Goal: Book appointment/travel/reservation

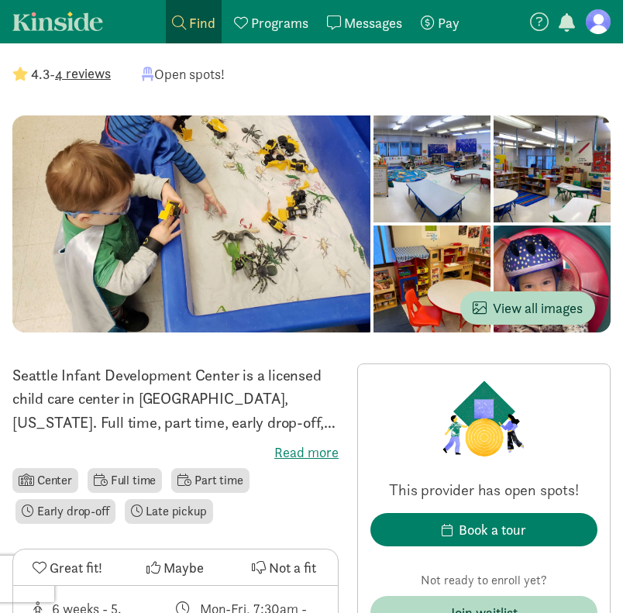
scroll to position [233, 0]
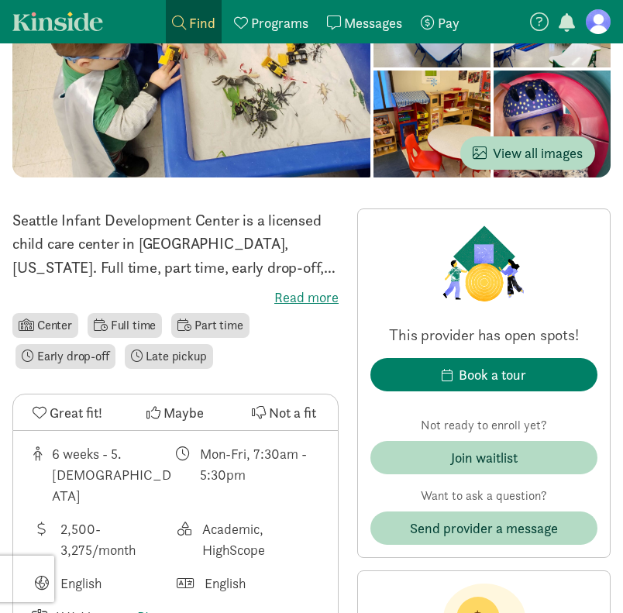
click at [300, 295] on label "Read more" at bounding box center [175, 297] width 326 height 19
click at [0, 0] on input "Read more" at bounding box center [0, 0] width 0 height 0
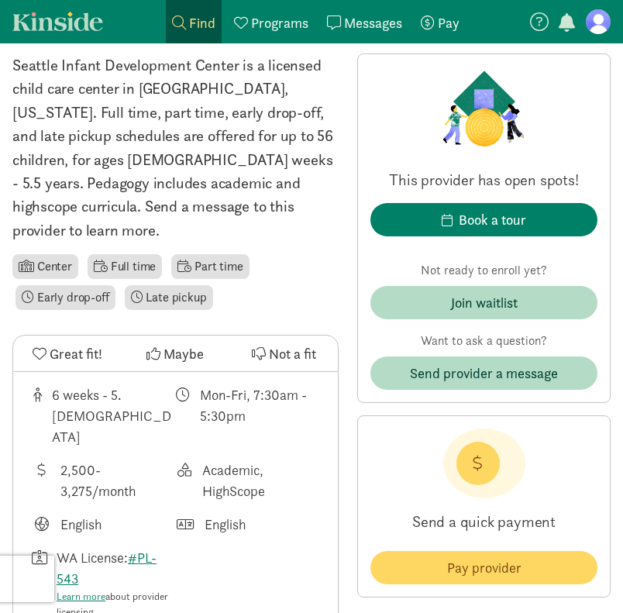
scroll to position [310, 0]
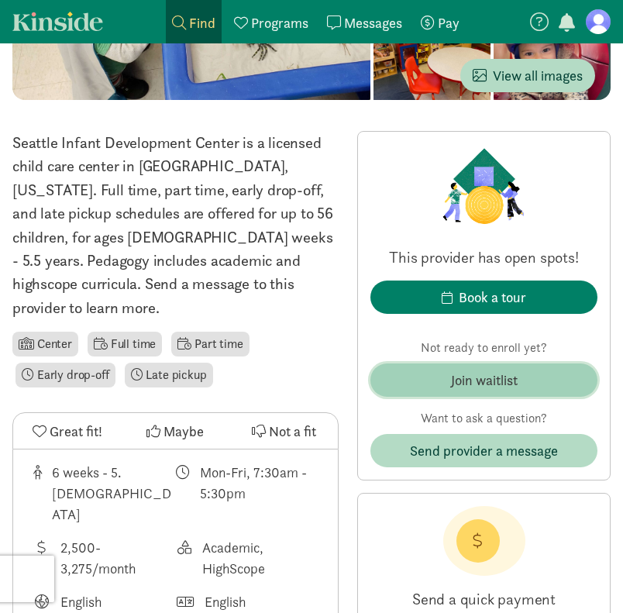
click at [492, 377] on div "Join waitlist" at bounding box center [484, 380] width 67 height 21
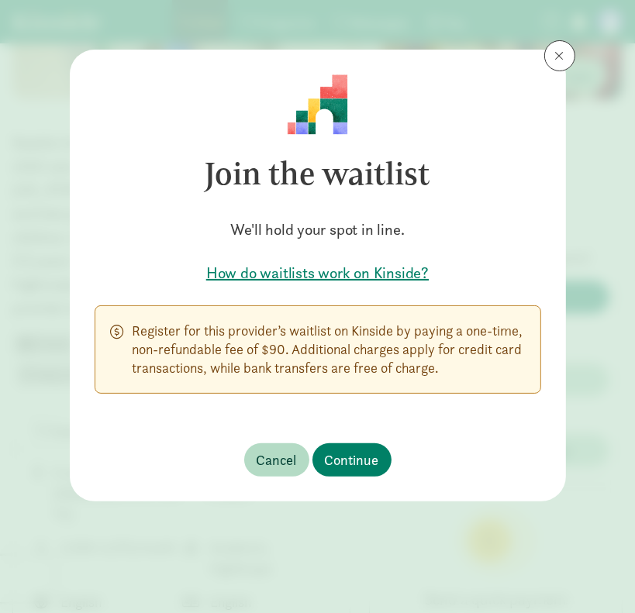
click at [394, 272] on h5 "How do waitlists work on Kinside?" at bounding box center [318, 273] width 446 height 22
click at [554, 62] on button at bounding box center [559, 55] width 31 height 31
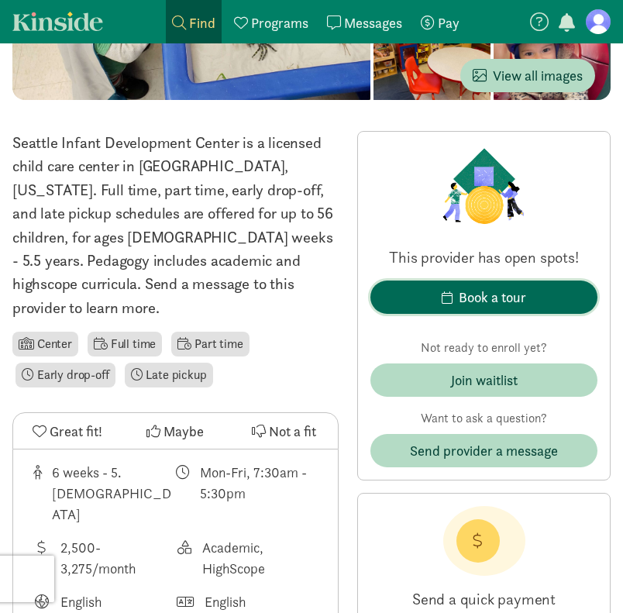
click at [496, 288] on div "Book a tour" at bounding box center [492, 297] width 67 height 21
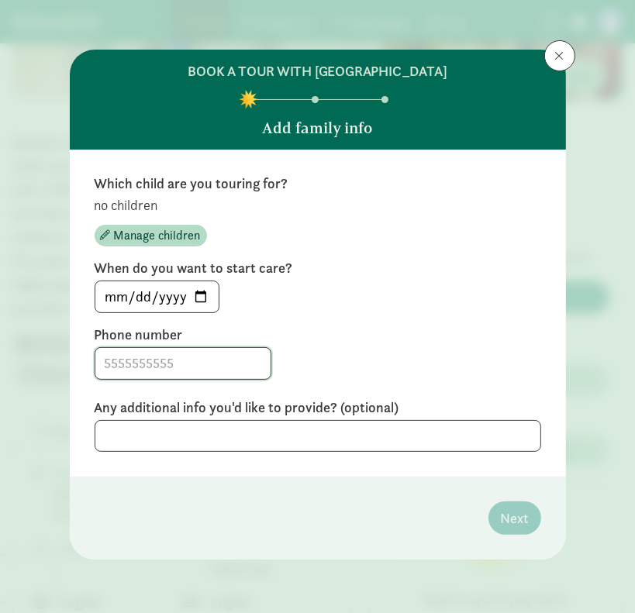
click at [161, 362] on input at bounding box center [182, 363] width 175 height 31
type input "5107610446"
click at [481, 353] on div "5107610446" at bounding box center [318, 363] width 446 height 33
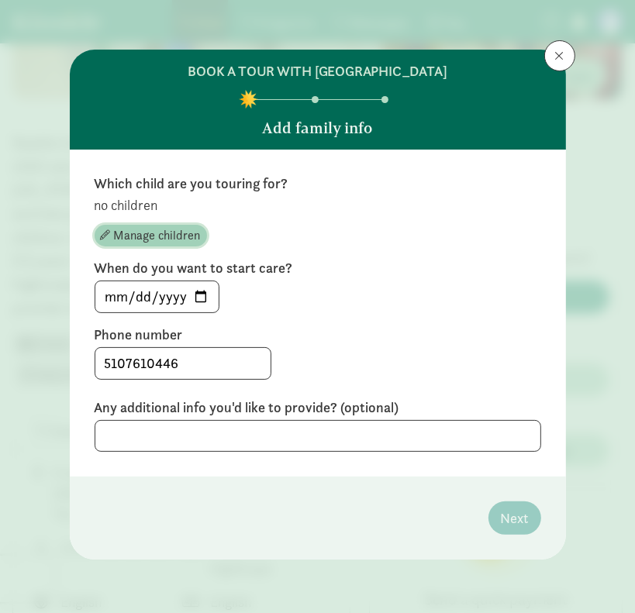
click at [158, 229] on span "Manage children" at bounding box center [157, 235] width 87 height 19
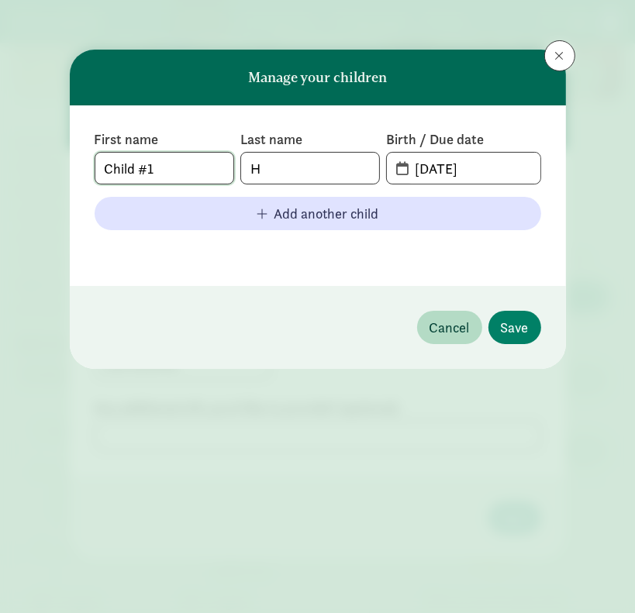
drag, startPoint x: 172, startPoint y: 166, endPoint x: 84, endPoint y: 165, distance: 88.4
click at [84, 165] on div "First name Child #1 Last name H Birth / Due date [DATE] Add another child" at bounding box center [318, 195] width 496 height 181
type input "River"
type input "Rose"
click at [468, 167] on input "[DATE]" at bounding box center [472, 168] width 134 height 31
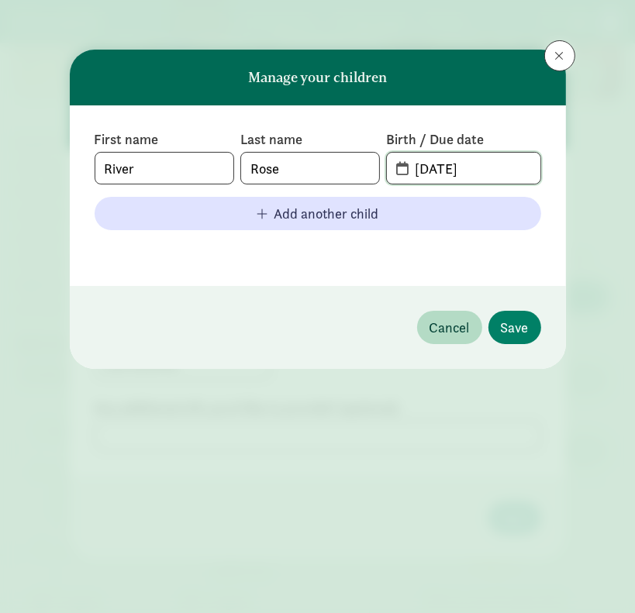
click at [429, 165] on input "[DATE]" at bounding box center [472, 168] width 134 height 31
click at [443, 167] on input "[DATE]" at bounding box center [472, 168] width 134 height 31
type input "[DATE]"
click at [518, 324] on span "Save" at bounding box center [515, 327] width 28 height 21
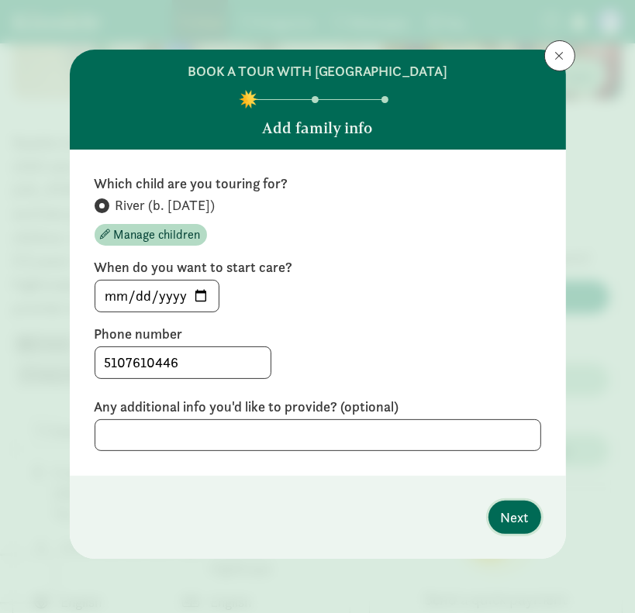
click at [515, 514] on span "Next" at bounding box center [515, 517] width 28 height 21
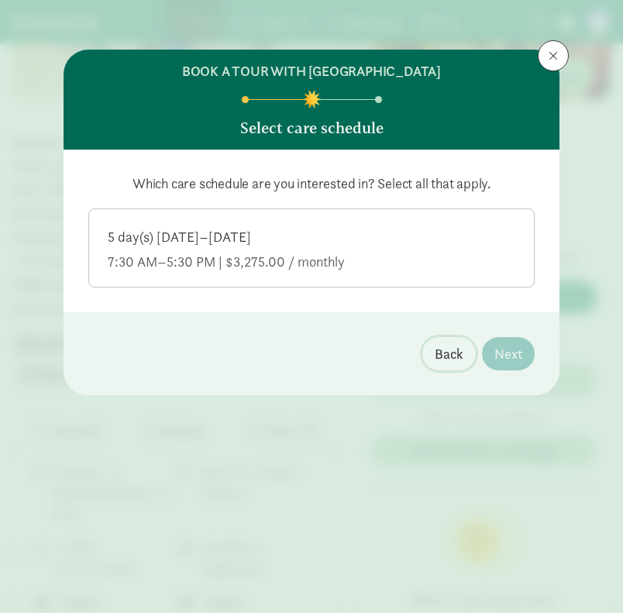
click at [449, 350] on span "Back" at bounding box center [449, 353] width 29 height 21
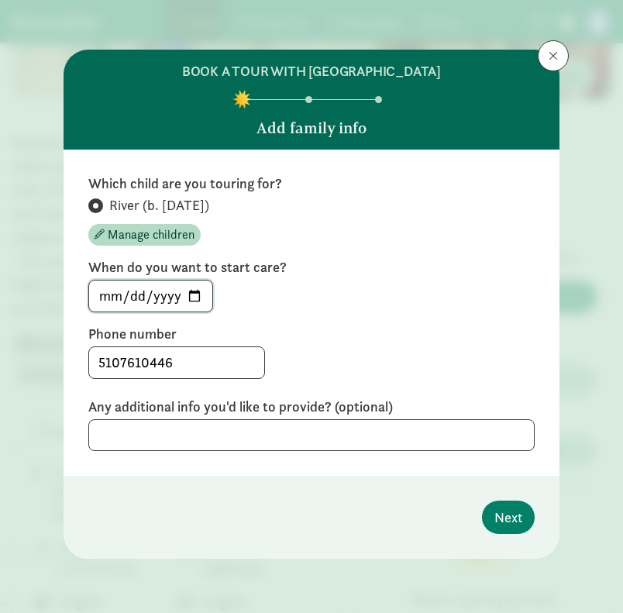
click at [189, 295] on input "[DATE]" at bounding box center [150, 296] width 123 height 31
click at [407, 331] on label "Phone number" at bounding box center [311, 334] width 446 height 19
click at [193, 297] on input "[DATE]" at bounding box center [150, 296] width 123 height 31
type input "[DATE]"
click at [512, 523] on span "Next" at bounding box center [508, 517] width 28 height 21
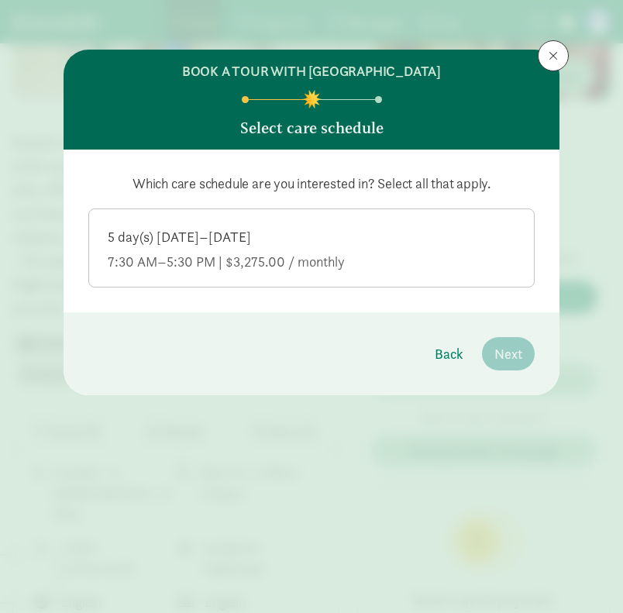
click at [169, 253] on div "5 day(s) [DATE]–[DATE]" at bounding box center [312, 262] width 408 height 19
click at [0, 0] on input "5 day(s) [DATE]–[DATE] 7:30 AM–5:30 PM | $3,275.00 / monthly" at bounding box center [0, 0] width 0 height 0
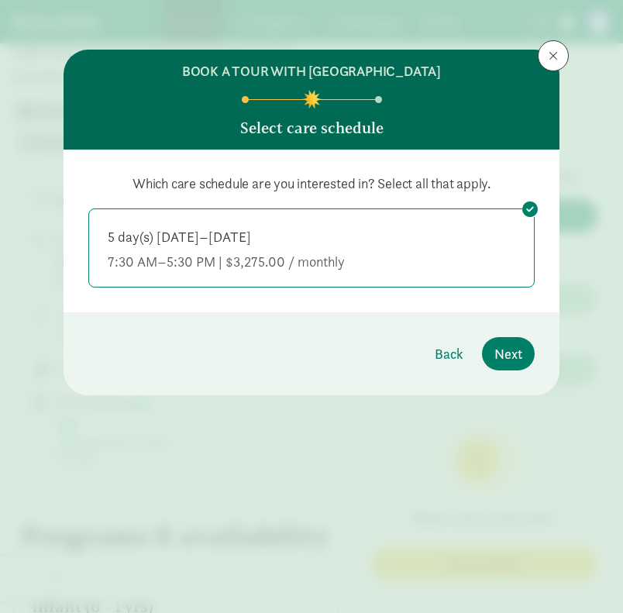
scroll to position [620, 0]
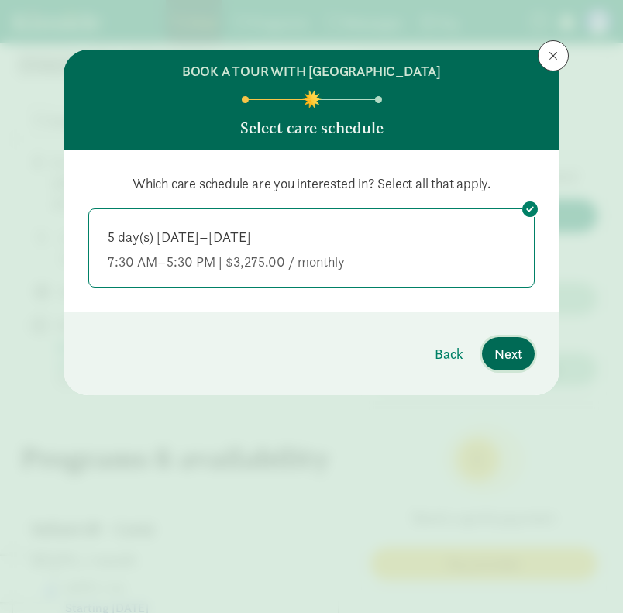
click at [519, 350] on span "Next" at bounding box center [508, 353] width 28 height 21
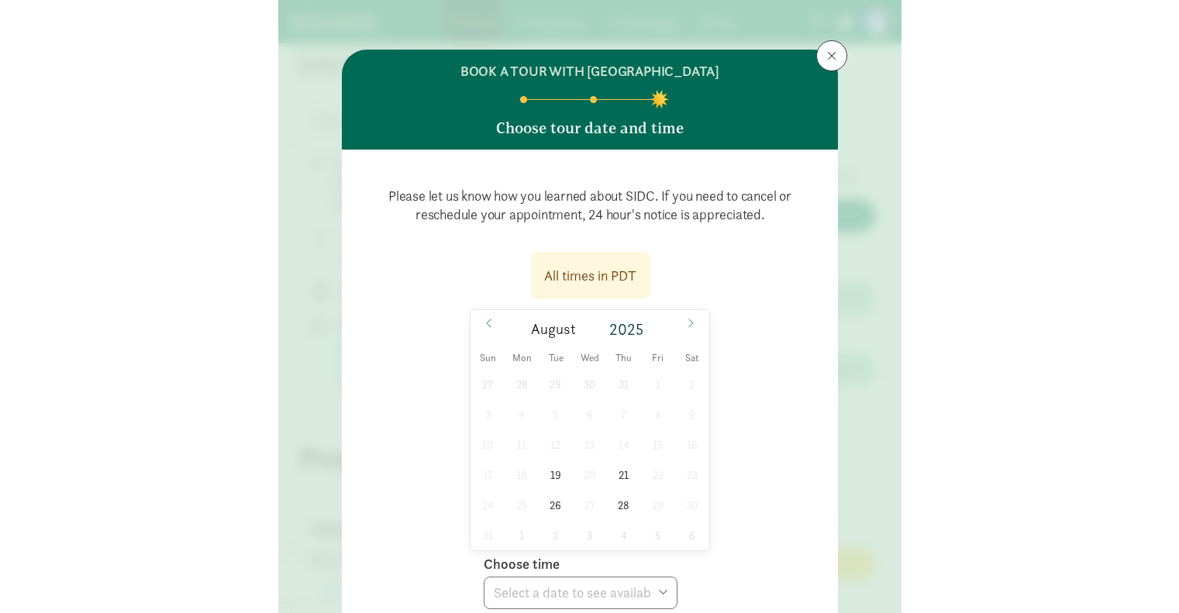
scroll to position [554, 0]
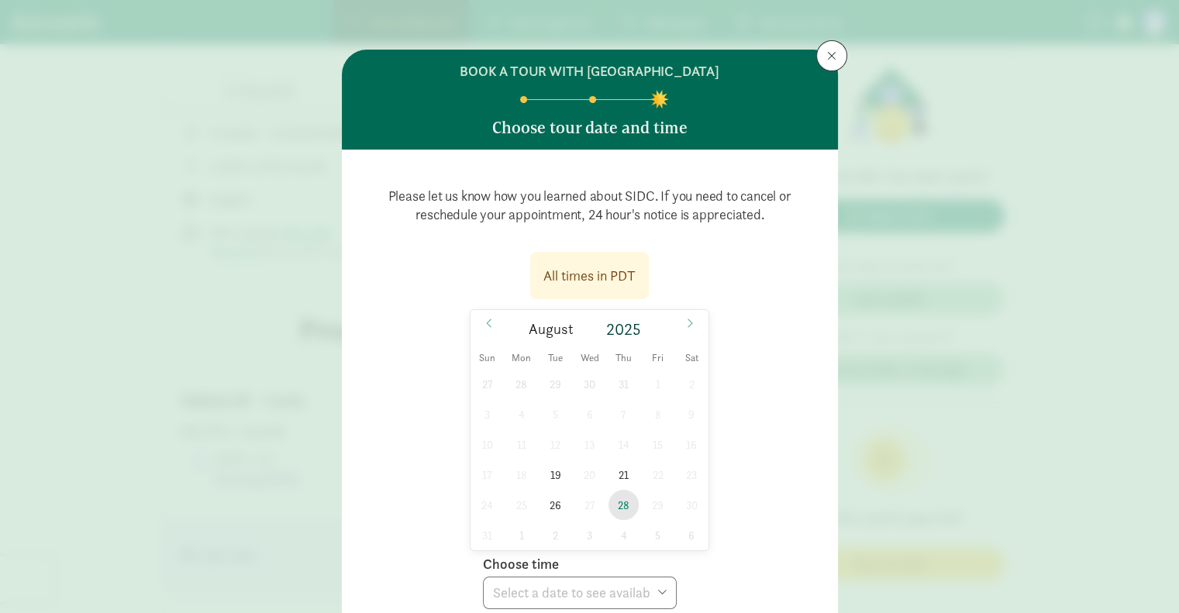
click at [622, 502] on span "28" at bounding box center [623, 505] width 30 height 30
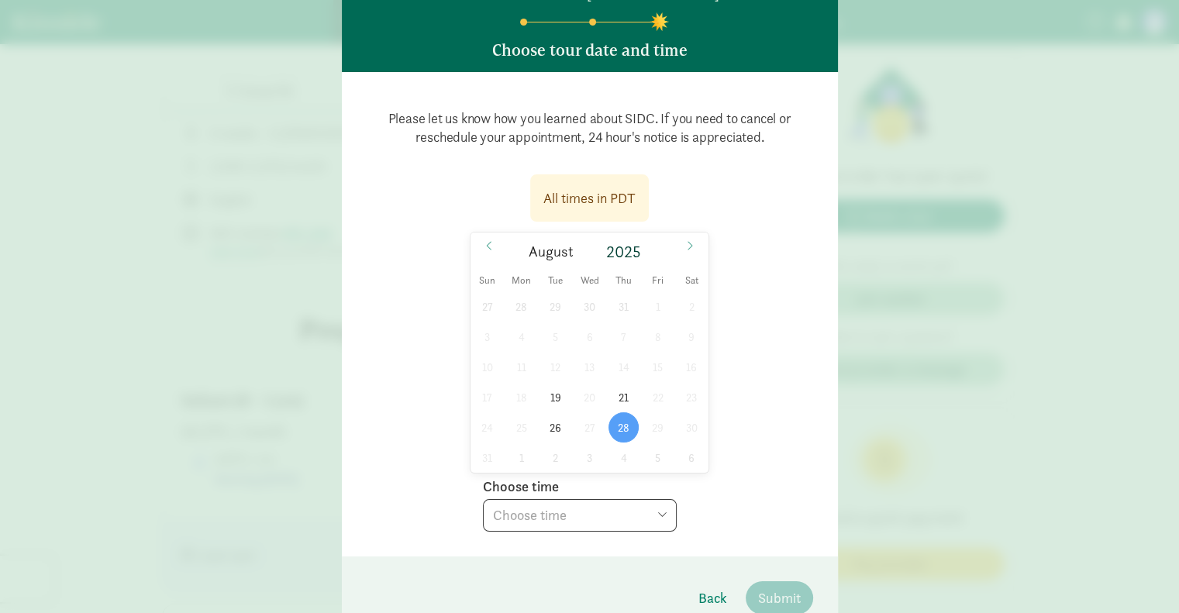
click at [584, 513] on select "Choose time 10:00 AM 03:00 PM" at bounding box center [580, 515] width 194 height 33
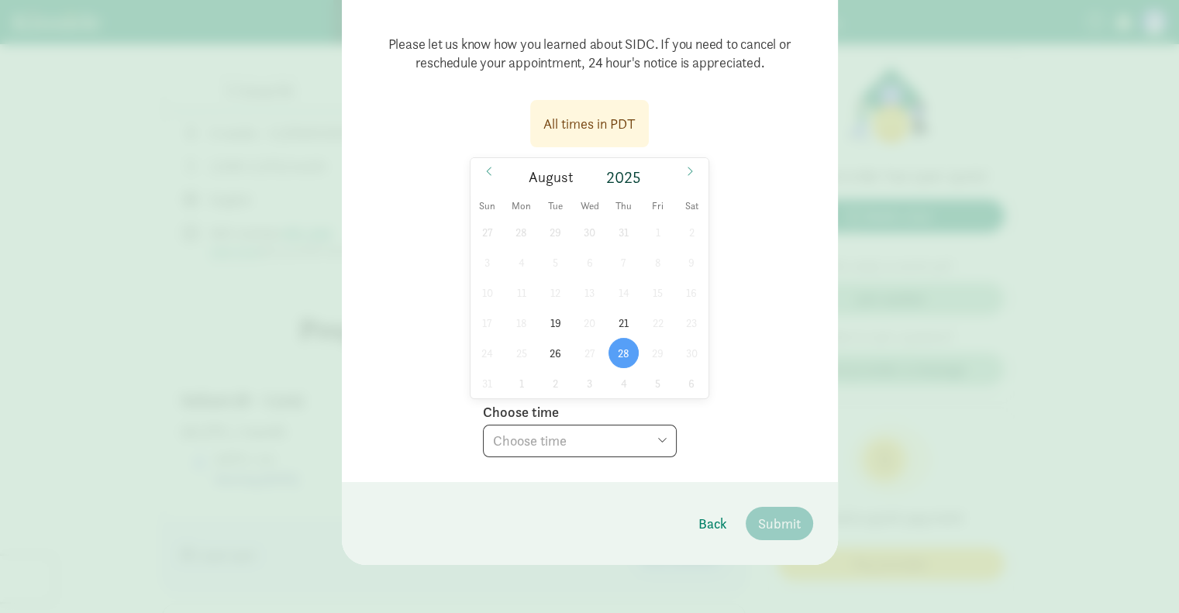
click at [619, 347] on span "28" at bounding box center [623, 353] width 30 height 30
click at [617, 453] on select "Choose time 10:00 AM 03:00 PM" at bounding box center [580, 441] width 194 height 33
click at [601, 437] on select "Choose time 10:00 AM 03:00 PM" at bounding box center [580, 441] width 194 height 33
click at [622, 160] on span at bounding box center [689, 171] width 25 height 26
click at [487, 167] on icon at bounding box center [488, 171] width 9 height 11
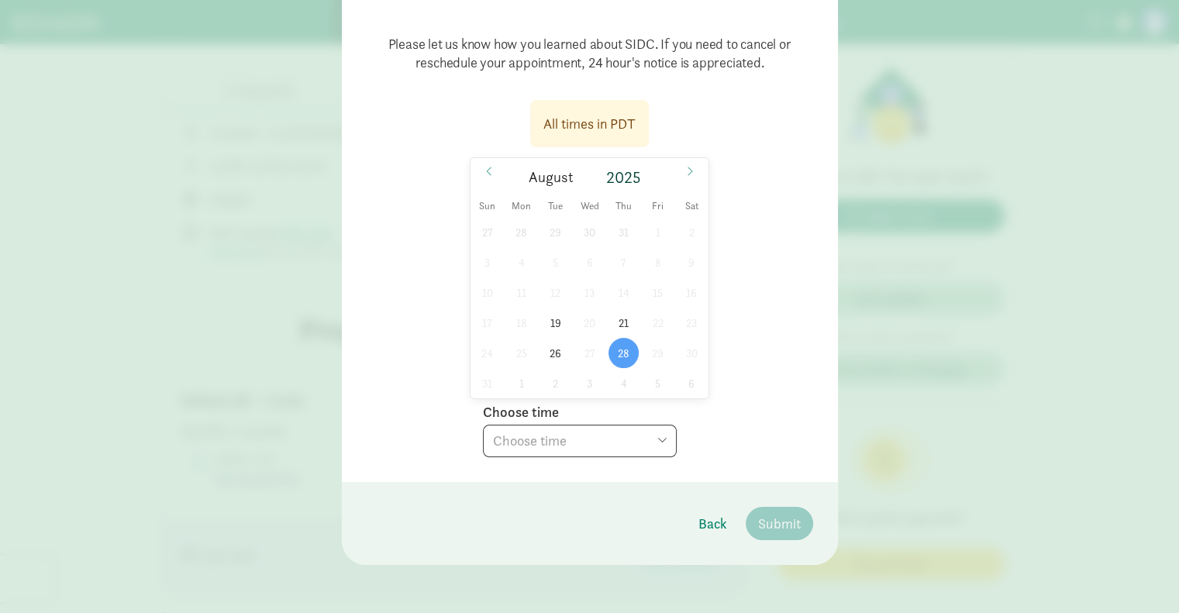
click at [574, 443] on select "Choose time 10:00 AM 03:00 PM" at bounding box center [580, 441] width 194 height 33
select select "[DATE]T15:00:00.000-07:00"
click at [483, 425] on select "Choose time 10:00 AM 03:00 PM" at bounding box center [580, 441] width 194 height 33
click at [622, 520] on span "Submit" at bounding box center [779, 523] width 43 height 21
